Goal: Information Seeking & Learning: Learn about a topic

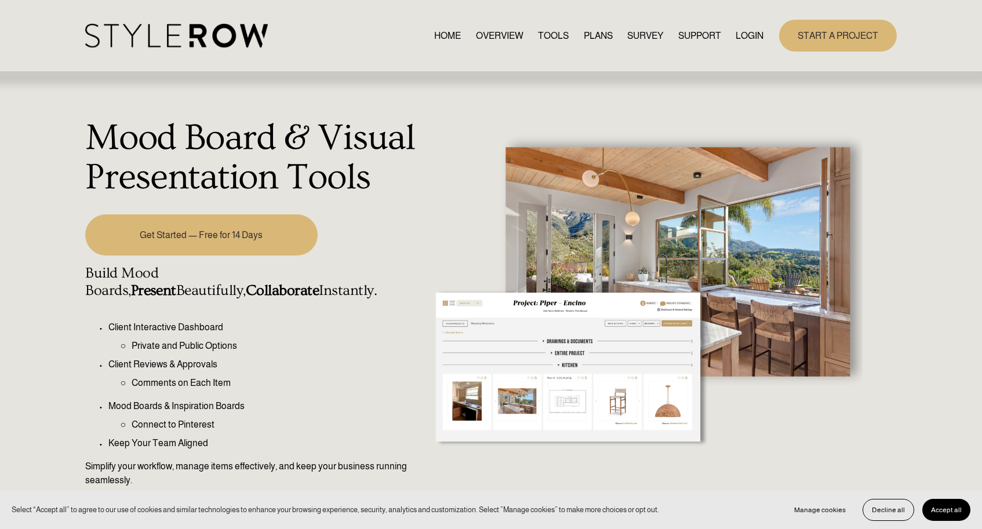
click at [596, 31] on link "PLANS" at bounding box center [598, 36] width 29 height 16
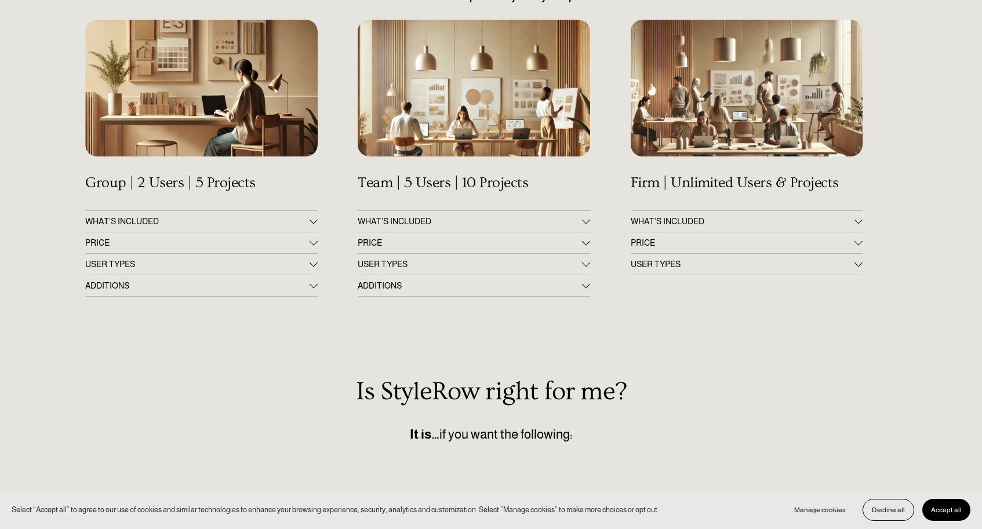
scroll to position [188, 0]
click at [318, 240] on div "Get Up & Running in 60 Minutes All Plans Include a Complimentary 14-Day Setup P…" at bounding box center [491, 349] width 982 height 803
click at [314, 243] on div at bounding box center [313, 240] width 8 height 8
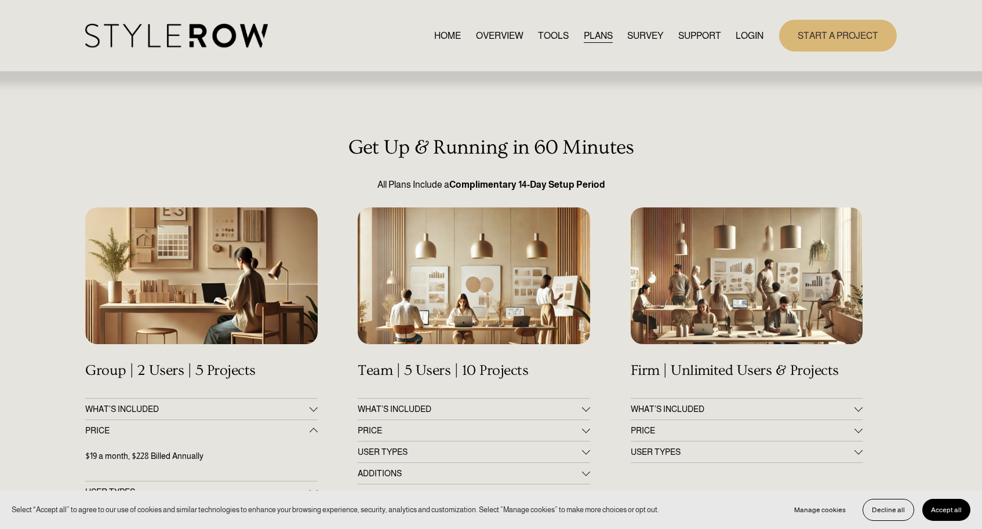
scroll to position [0, 0]
click at [491, 35] on link "OVERVIEW" at bounding box center [500, 36] width 48 height 16
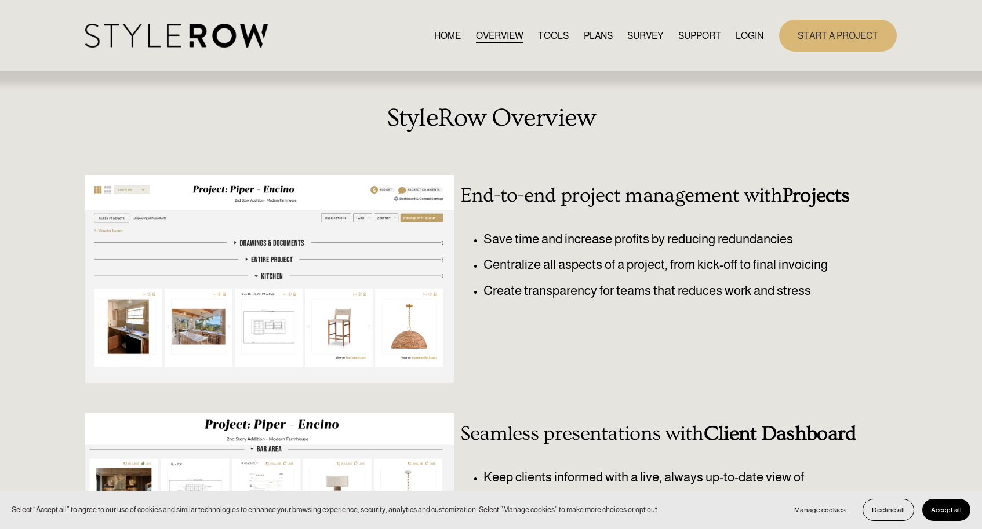
click at [546, 39] on link "TOOLS" at bounding box center [553, 36] width 31 height 16
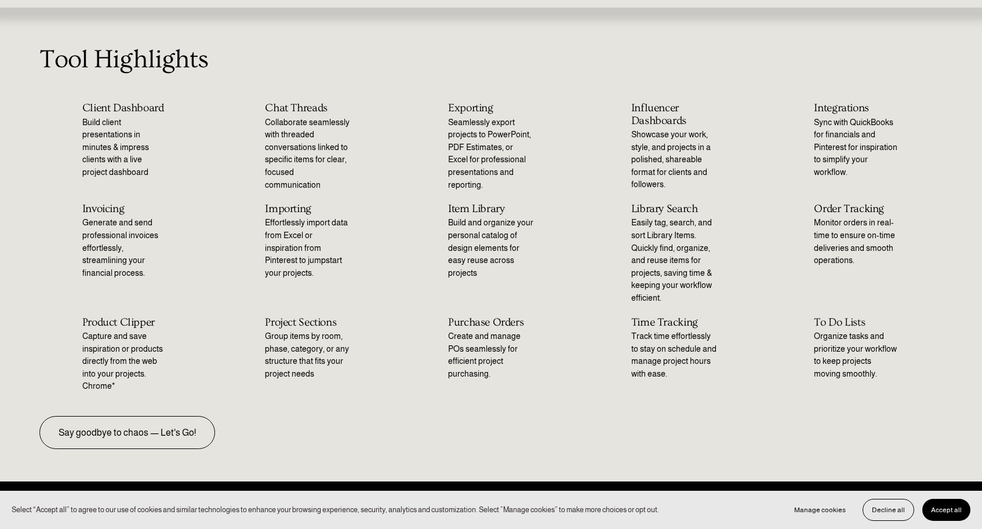
scroll to position [67, 0]
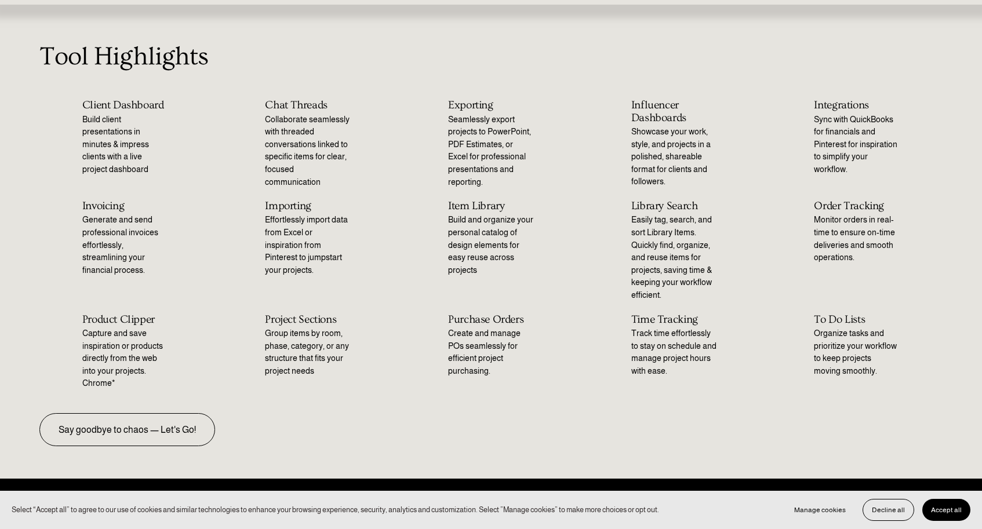
click at [654, 113] on h2 "Influencer Dashboards" at bounding box center [674, 111] width 86 height 25
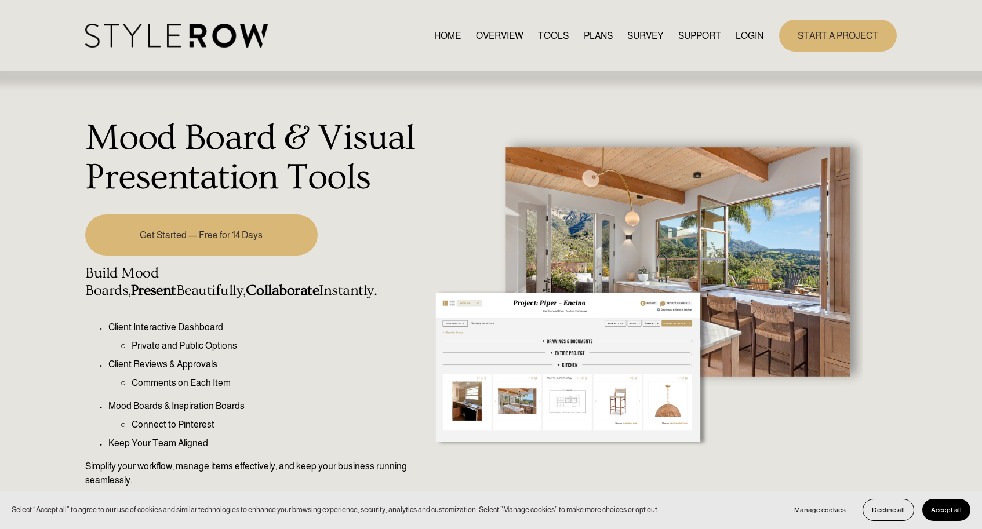
click at [494, 32] on link "OVERVIEW" at bounding box center [500, 36] width 48 height 16
